Goal: Navigation & Orientation: Find specific page/section

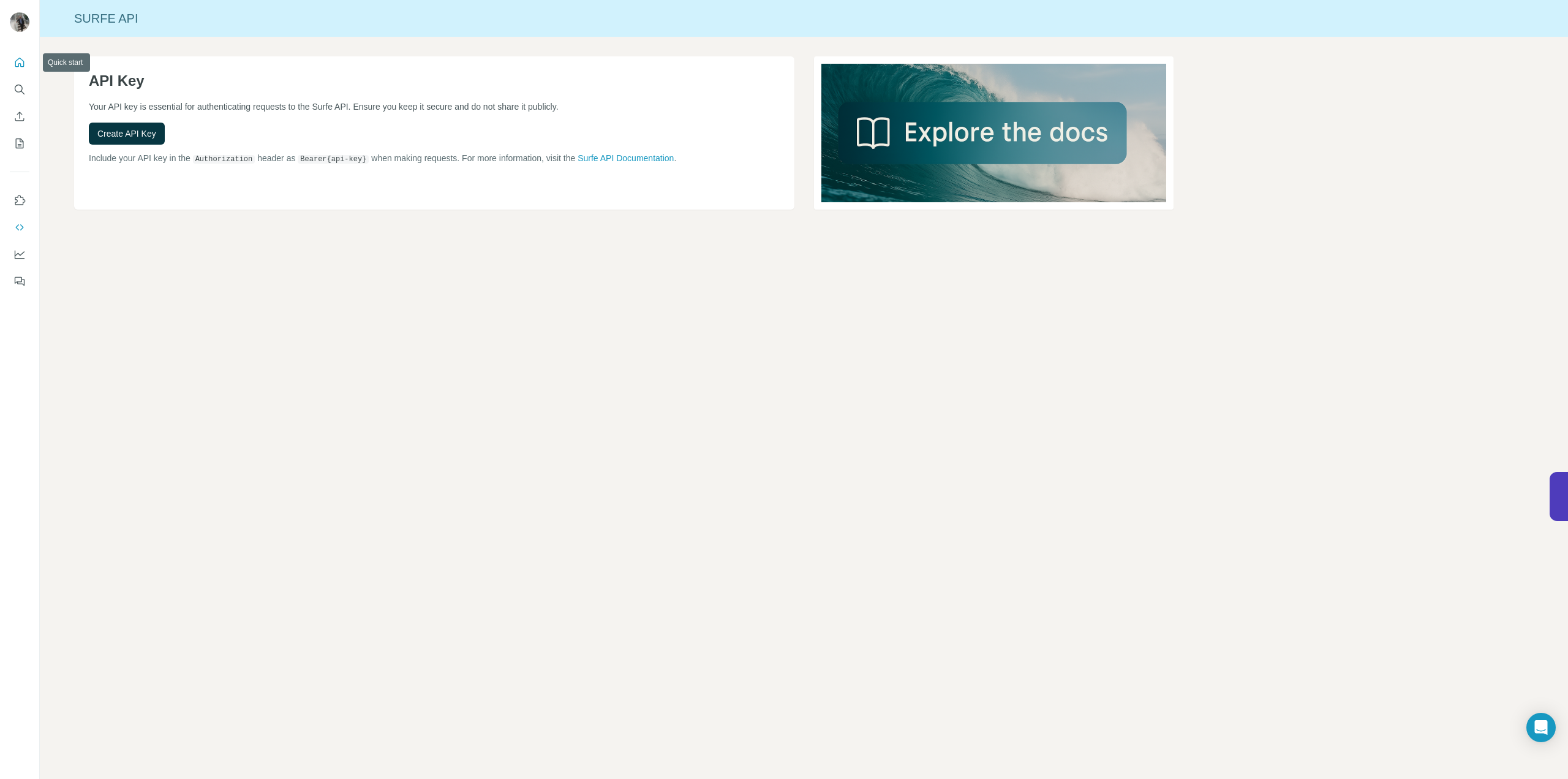
click at [20, 65] on icon "Quick start" at bounding box center [19, 62] width 12 height 12
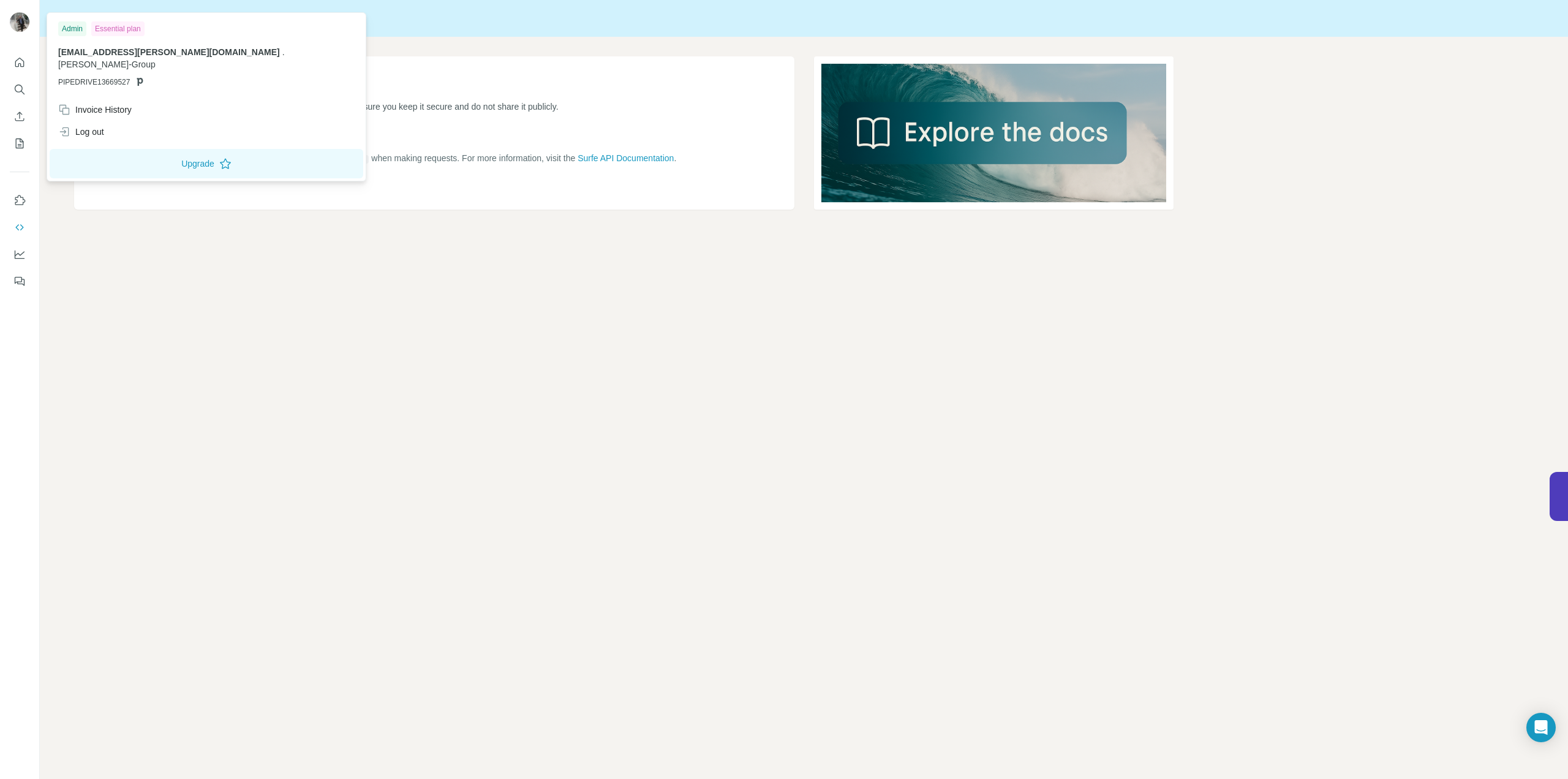
click at [17, 28] on img at bounding box center [19, 22] width 20 height 20
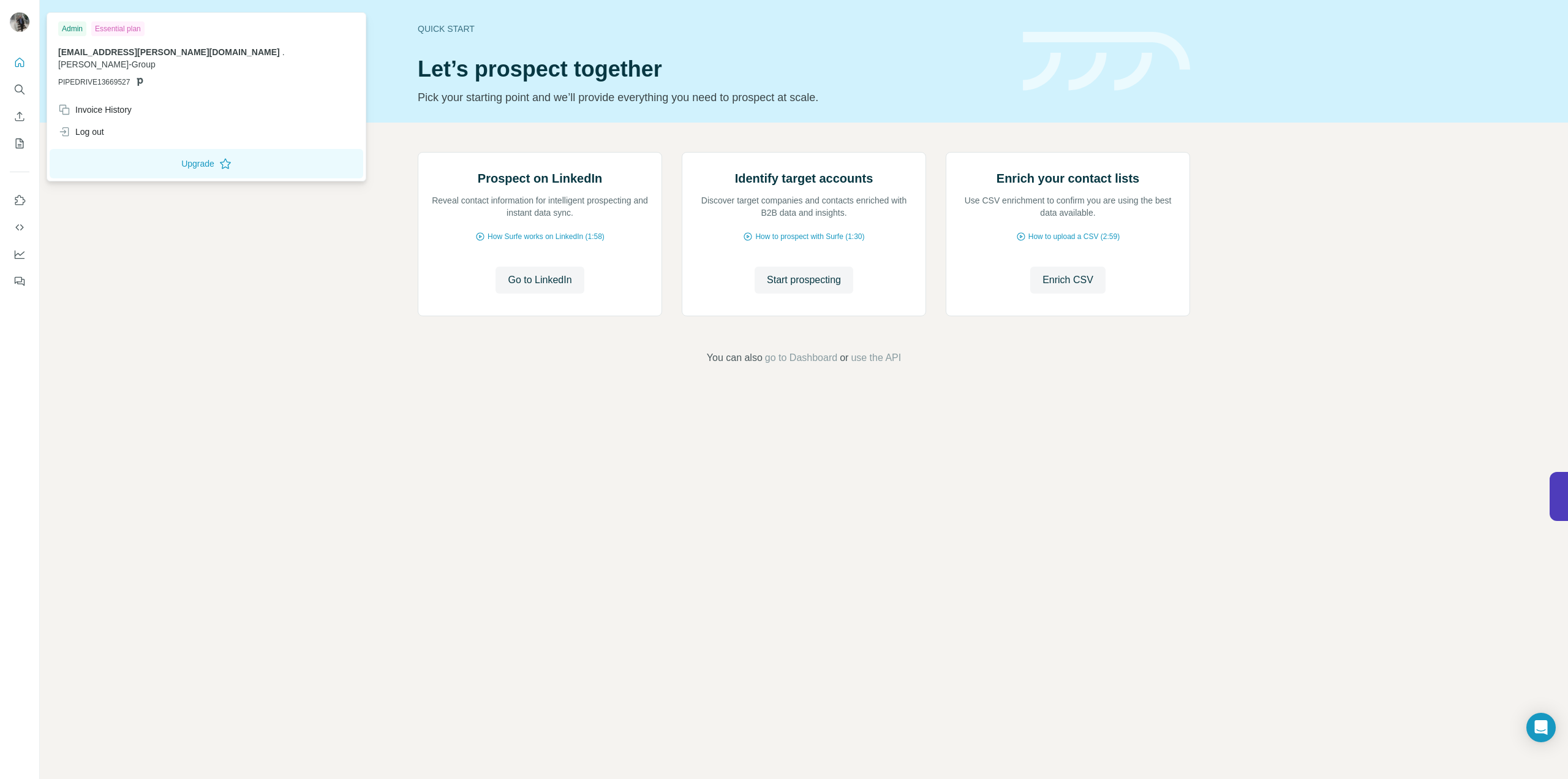
click at [194, 77] on p "PIPEDRIVE13669527" at bounding box center [206, 82] width 296 height 11
click at [15, 25] on img at bounding box center [19, 22] width 20 height 20
click at [134, 153] on button "Upgrade" at bounding box center [206, 163] width 314 height 29
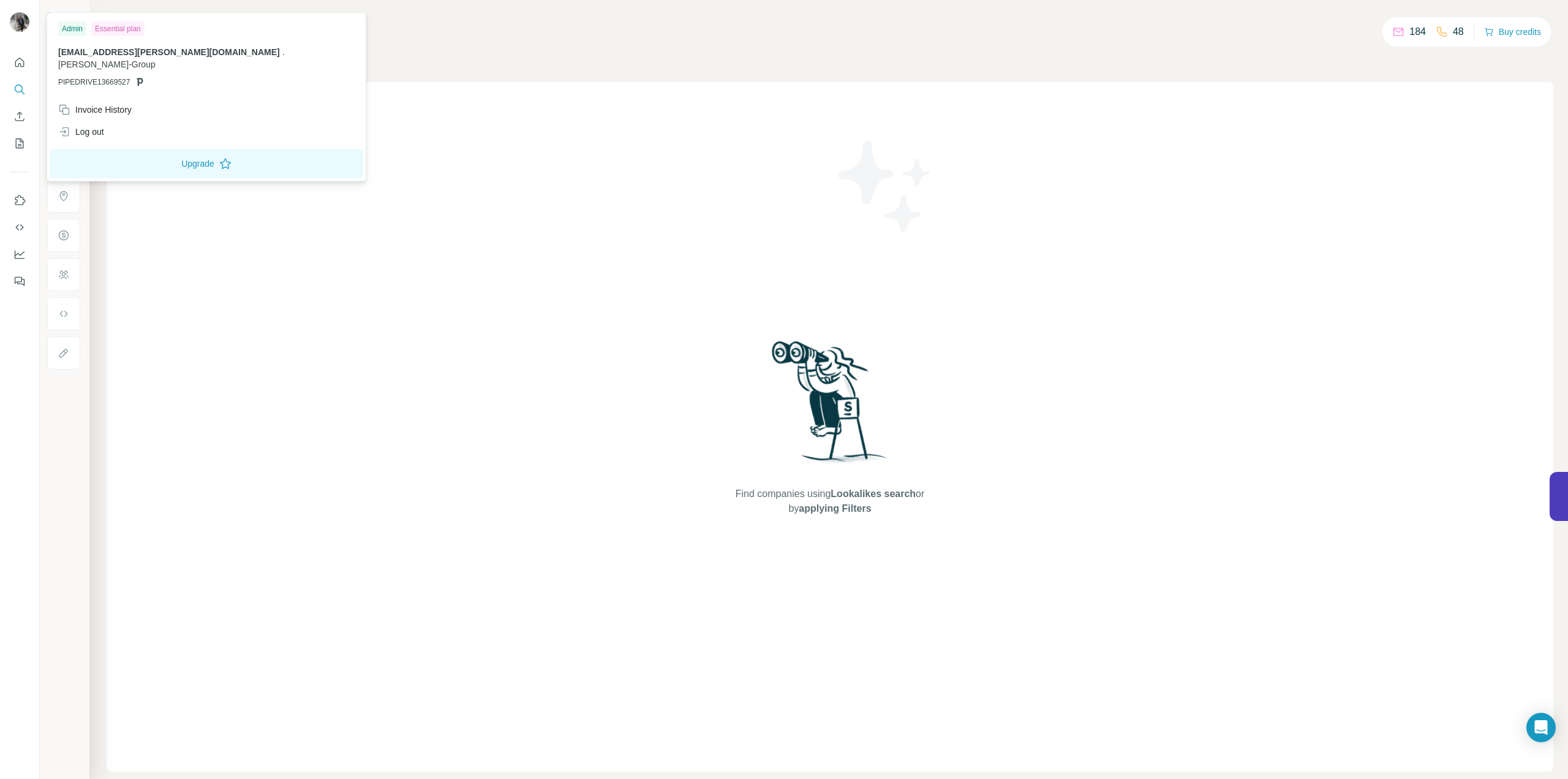
click at [22, 17] on img at bounding box center [19, 22] width 20 height 20
drag, startPoint x: 16, startPoint y: 0, endPoint x: 213, endPoint y: 168, distance: 258.9
click at [316, 244] on div "Find companies using Lookalikes search or by applying Filters" at bounding box center [830, 427] width 1447 height 689
